Goal: Check status: Check status

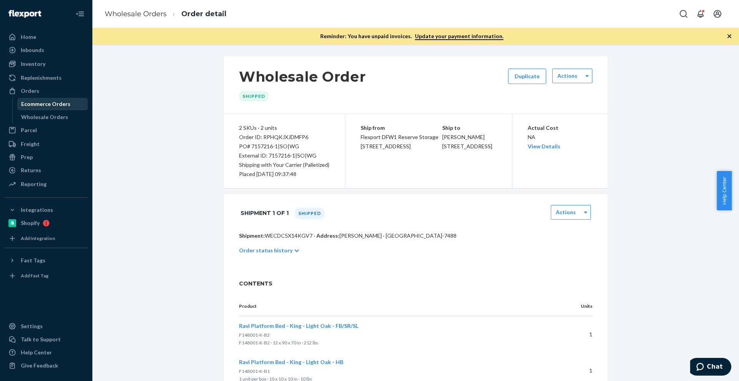
click at [44, 99] on div "Ecommerce Orders" at bounding box center [52, 104] width 69 height 11
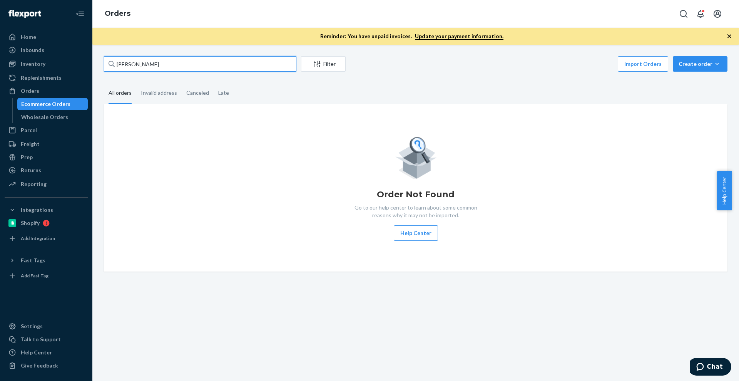
click at [207, 69] on input "[PERSON_NAME]" at bounding box center [200, 63] width 193 height 15
paste input "[PERSON_NAME]"
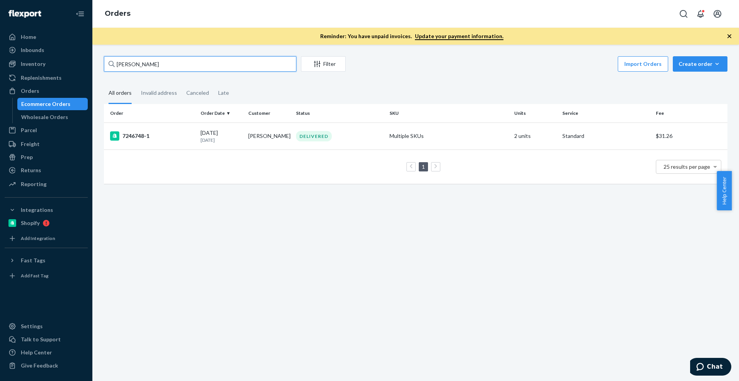
type input "[PERSON_NAME]"
click at [165, 137] on div "7246748-1" at bounding box center [152, 135] width 84 height 9
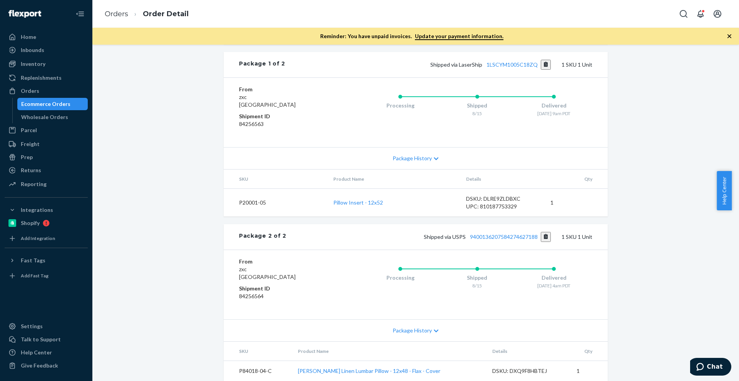
scroll to position [347, 0]
click at [490, 233] on link "9400136207584274627188" at bounding box center [504, 236] width 68 height 7
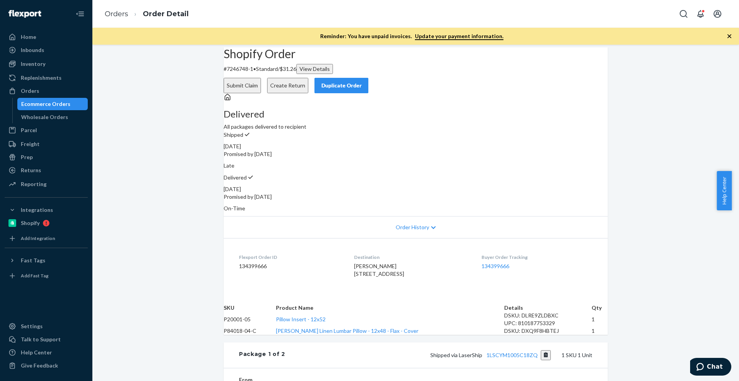
scroll to position [0, 0]
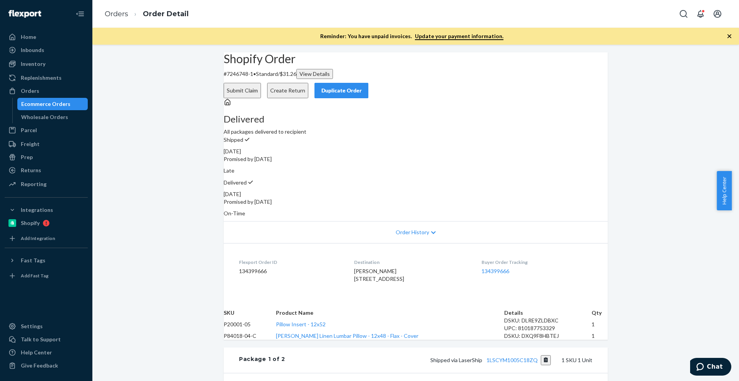
drag, startPoint x: 272, startPoint y: 255, endPoint x: 227, endPoint y: 251, distance: 44.8
click at [227, 251] on dl "Flexport Order ID 134399666 Destination [PERSON_NAME] [STREET_ADDRESS] US Buyer…" at bounding box center [416, 272] width 384 height 58
drag, startPoint x: 271, startPoint y: 258, endPoint x: 228, endPoint y: 253, distance: 43.9
click at [228, 253] on dl "Flexport Order ID 134399666 Destination [PERSON_NAME] [STREET_ADDRESS] US Buyer…" at bounding box center [416, 272] width 384 height 58
copy div "Flexport Order ID 134399666"
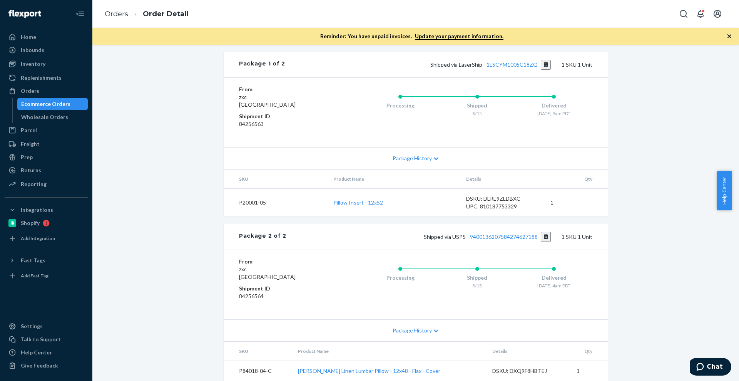
scroll to position [347, 0]
click at [541, 232] on button "Copy tracking number" at bounding box center [546, 237] width 10 height 10
